Goal: Use online tool/utility: Use online tool/utility

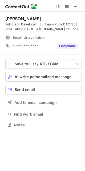
scroll to position [121, 85]
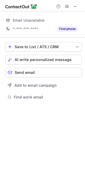
scroll to position [3, 3]
click at [78, 6] on span at bounding box center [76, 6] width 4 height 4
